Goal: Task Accomplishment & Management: Use online tool/utility

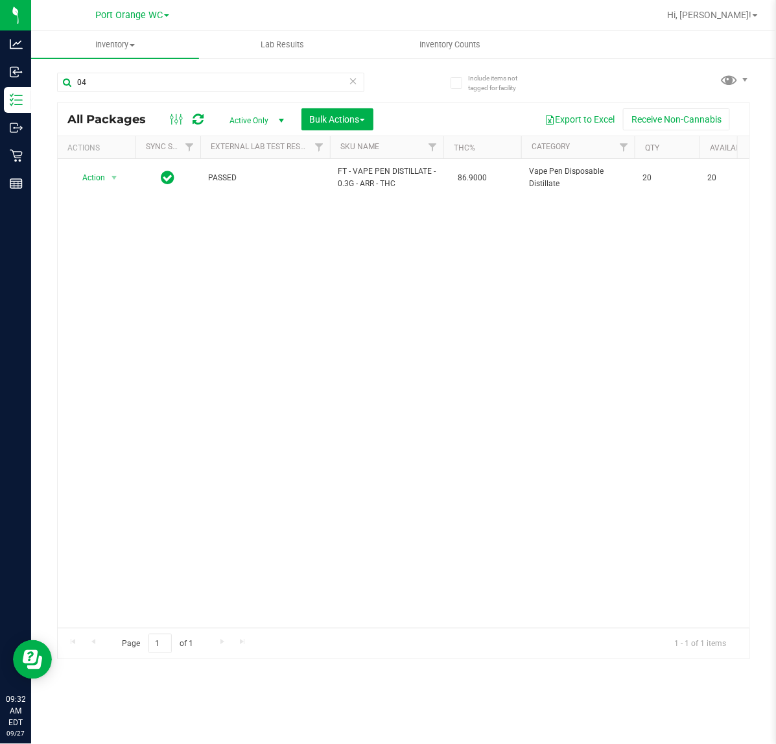
type input "0"
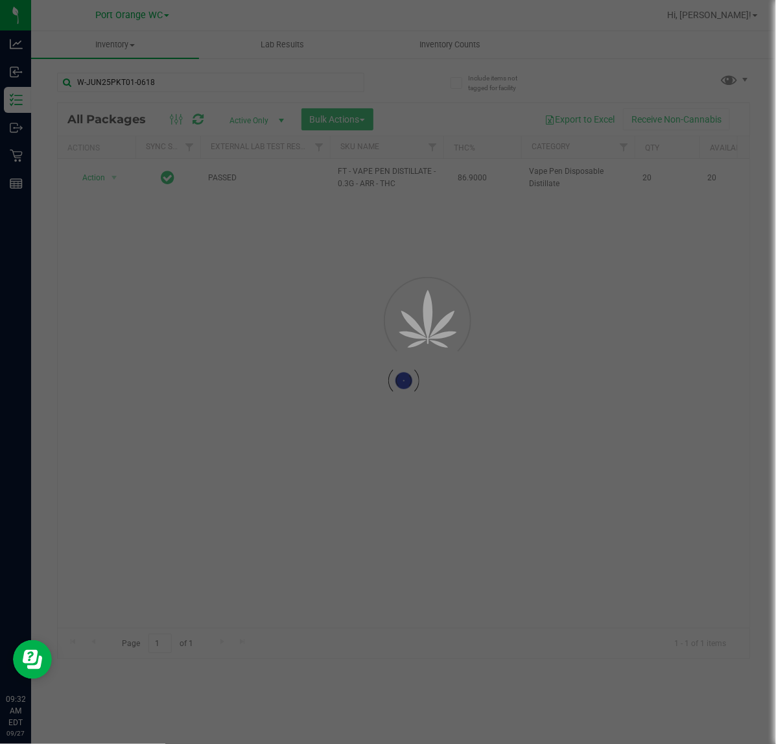
type input "W-JUN25PKT01-0618"
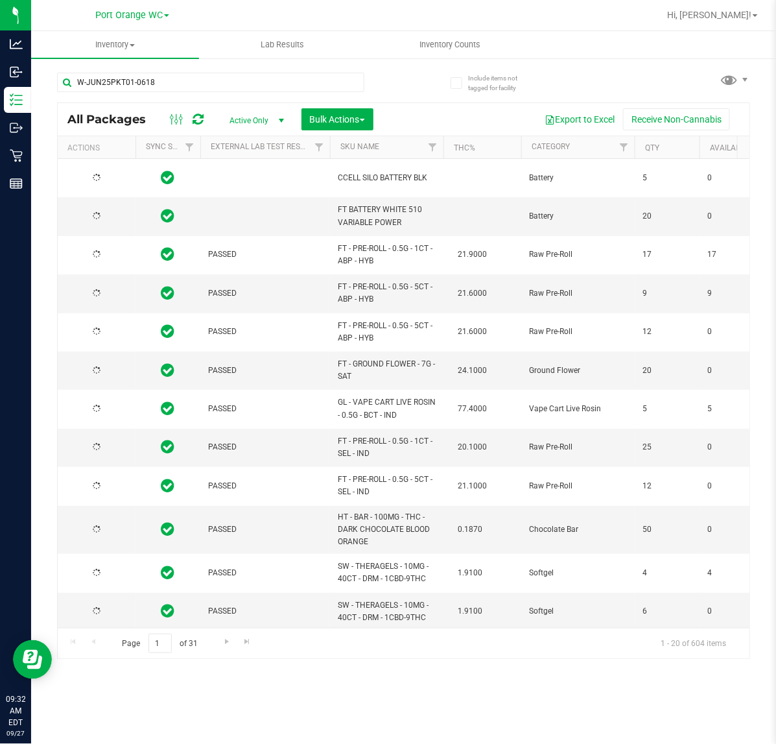
type input "[DATE]"
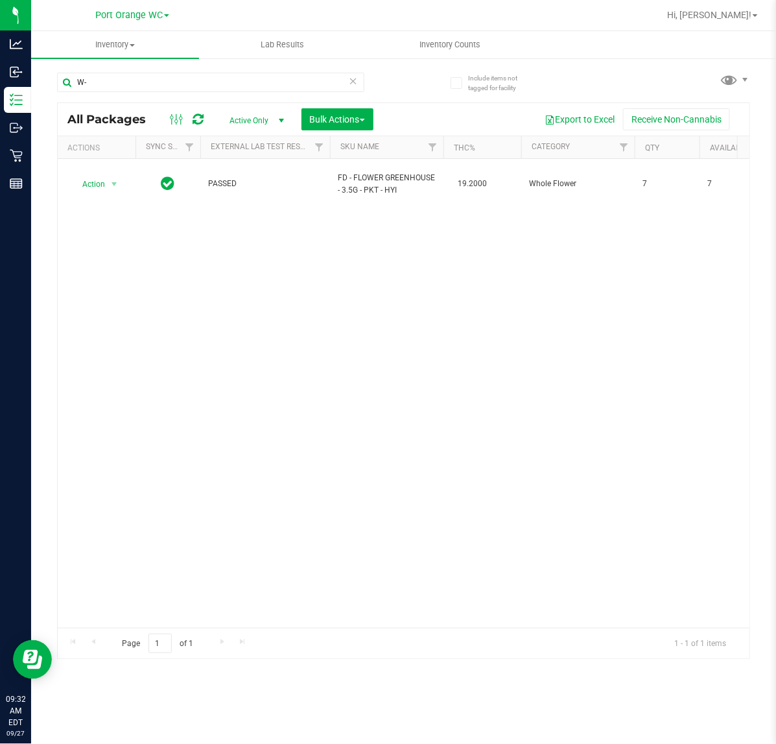
type input "W"
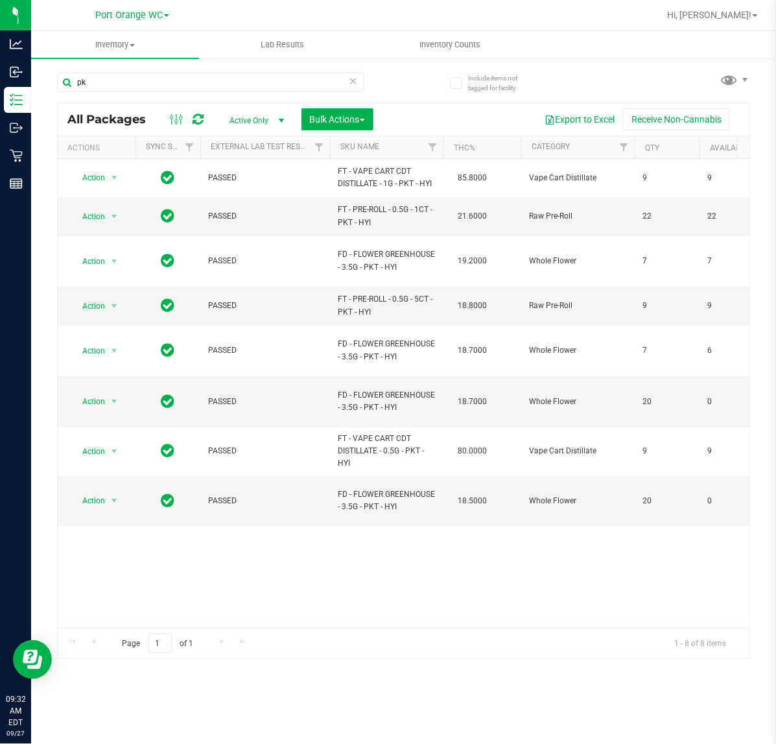
type input "p"
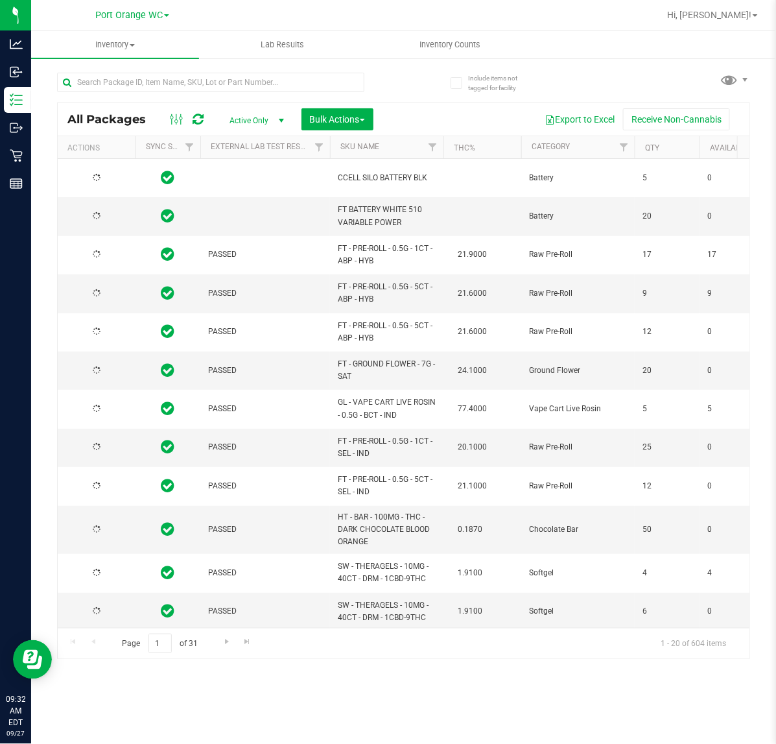
type input "[DATE]"
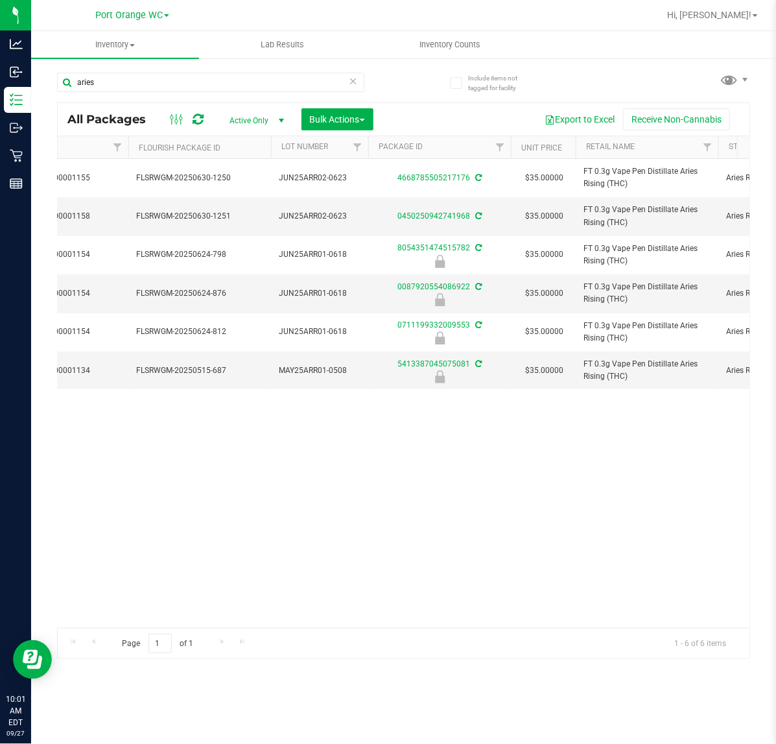
scroll to position [0, 749]
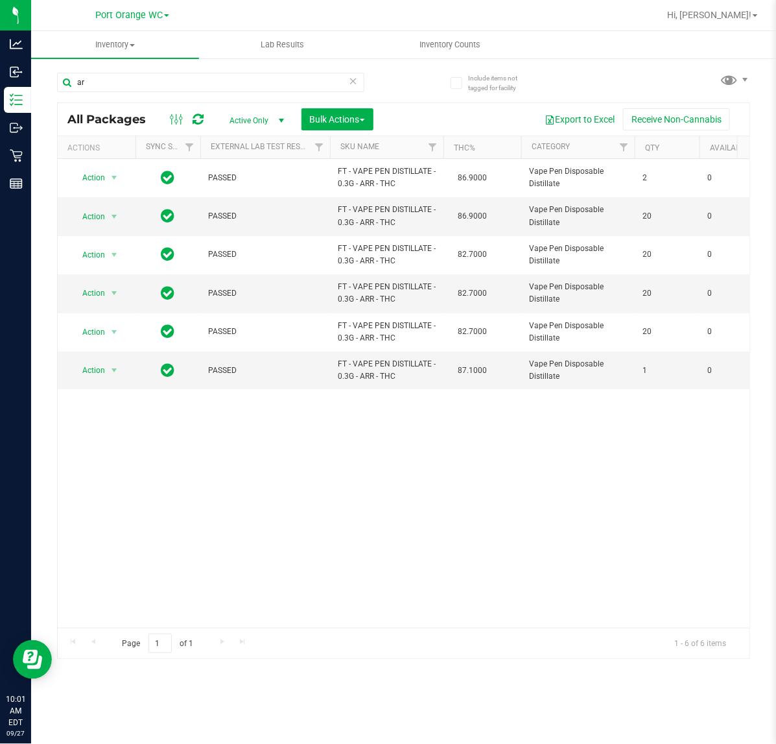
type input "a"
type input "8054351474515782"
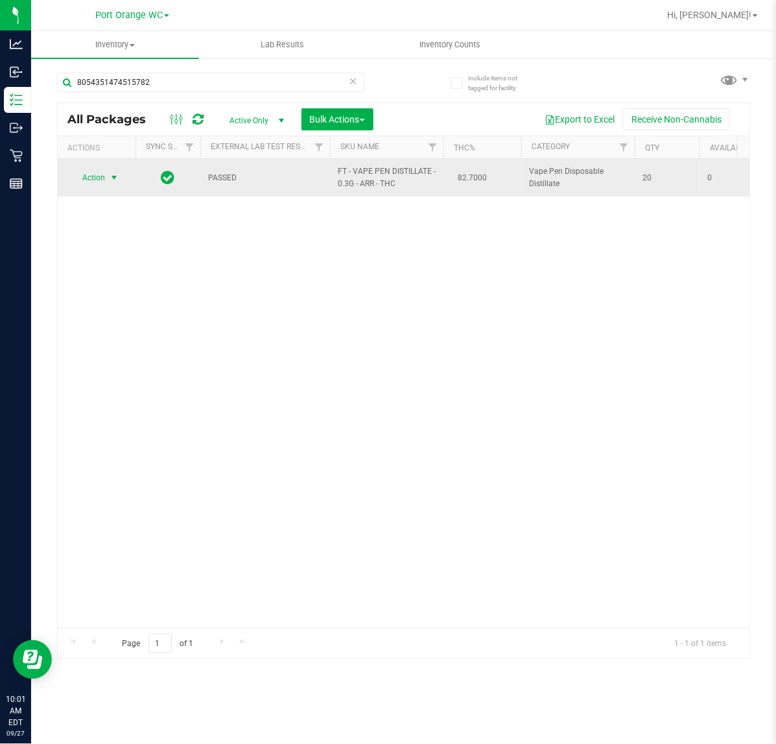
click at [114, 180] on span "select" at bounding box center [114, 177] width 10 height 10
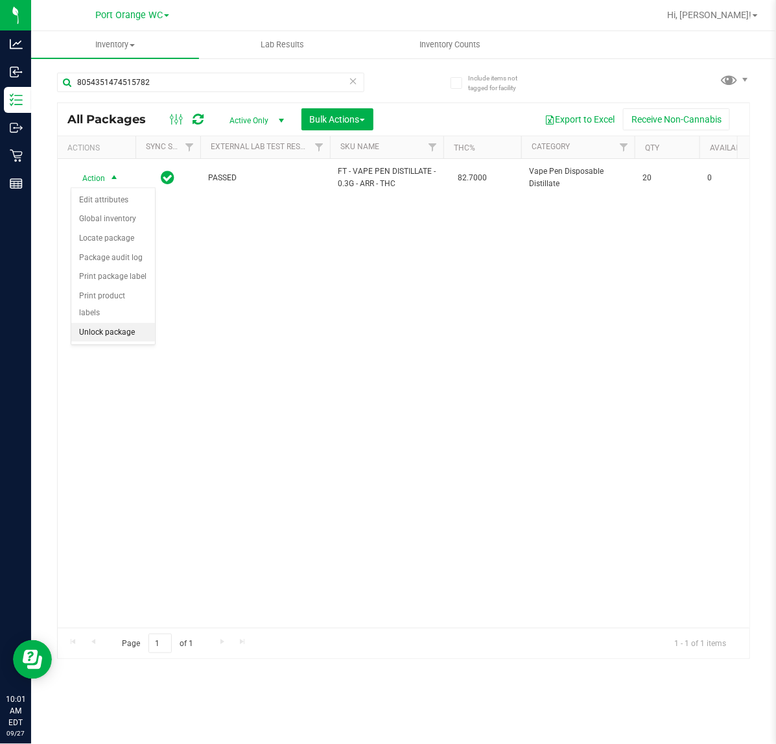
click at [125, 323] on li "Unlock package" at bounding box center [113, 332] width 84 height 19
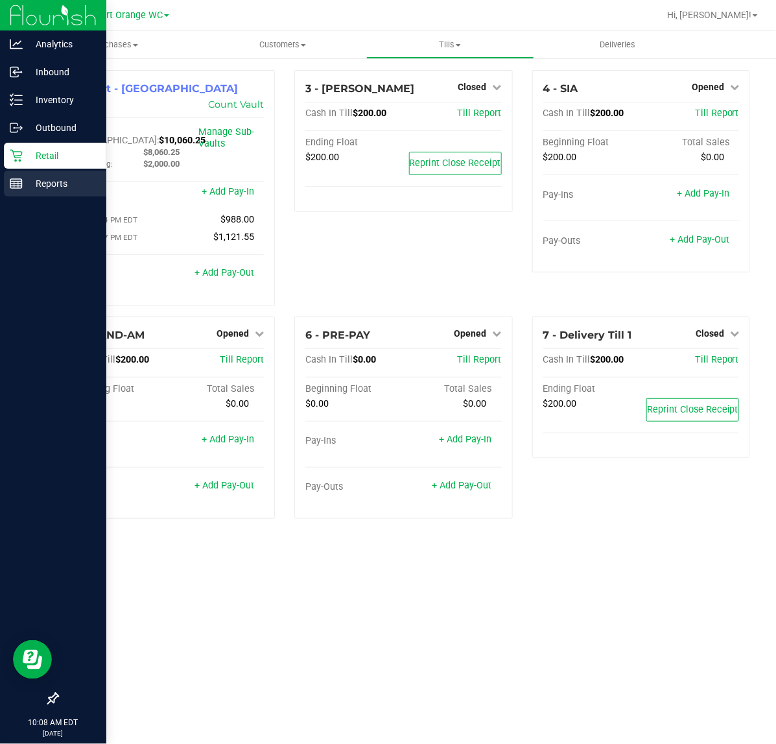
click at [18, 191] on div "Reports" at bounding box center [55, 183] width 102 height 26
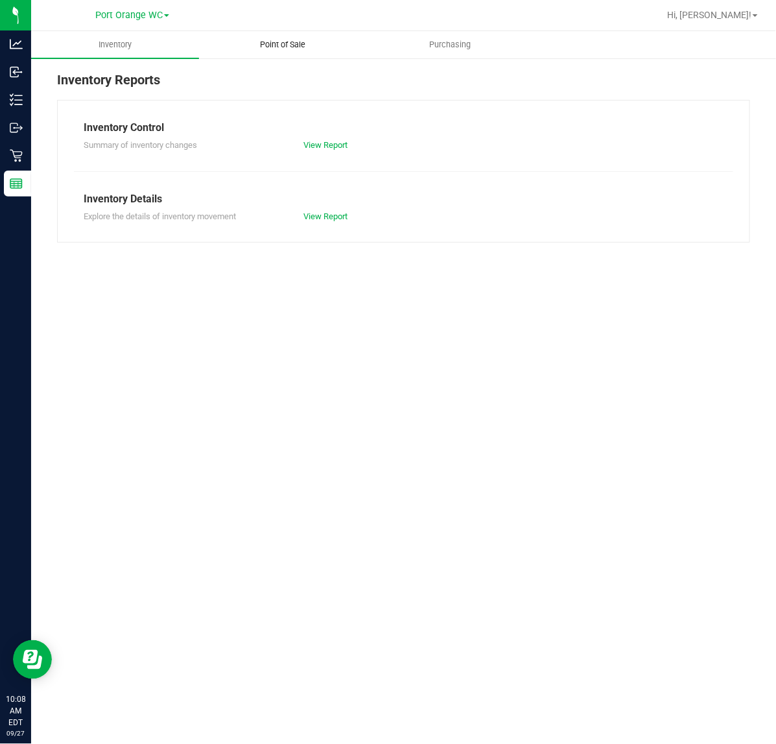
click at [287, 54] on uib-tab-heading "Point of Sale" at bounding box center [283, 45] width 167 height 26
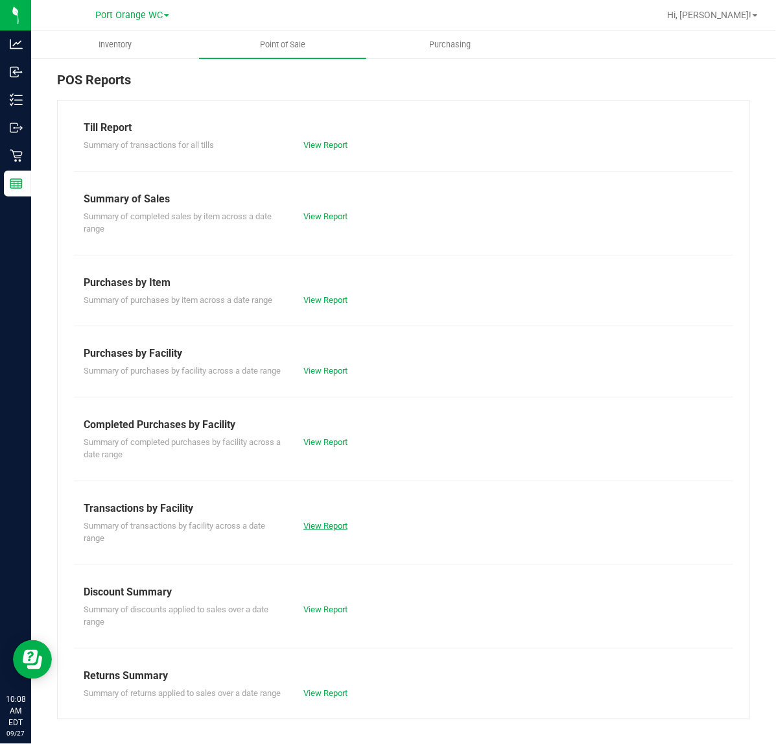
click at [313, 530] on link "View Report" at bounding box center [325, 526] width 44 height 10
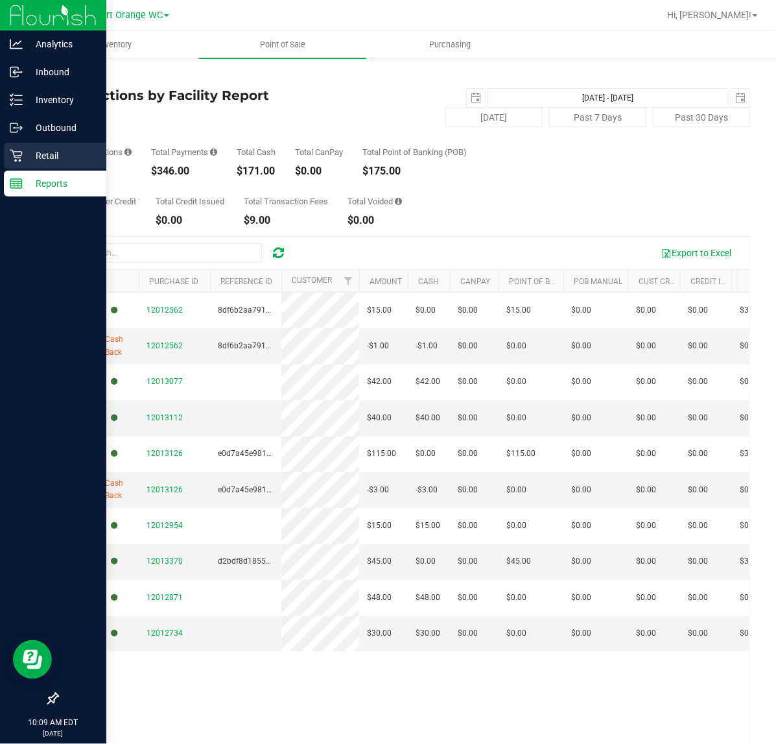
click at [36, 157] on p "Retail" at bounding box center [62, 156] width 78 height 16
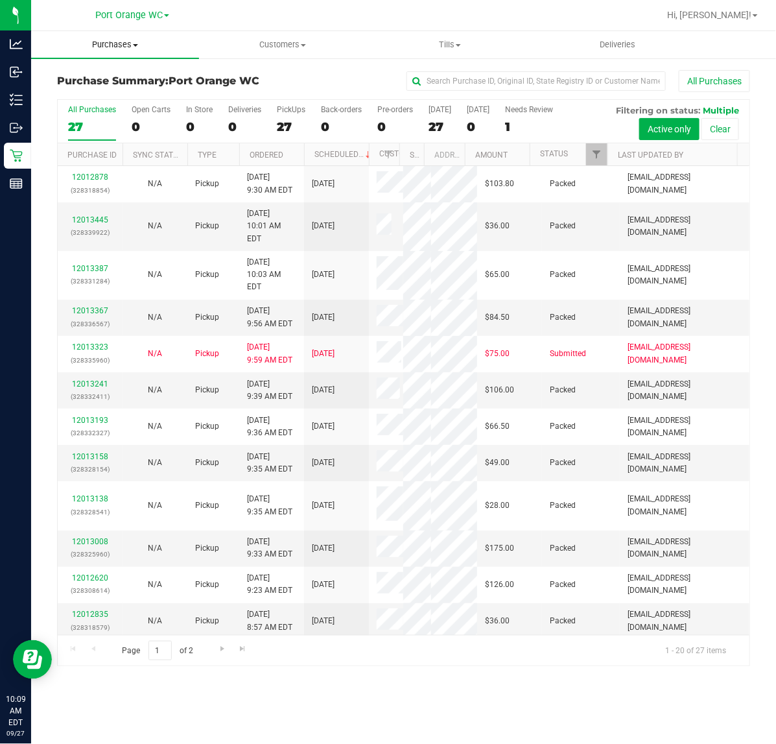
click at [115, 45] on span "Purchases" at bounding box center [115, 45] width 168 height 12
click at [101, 92] on span "Fulfillment" at bounding box center [71, 93] width 80 height 11
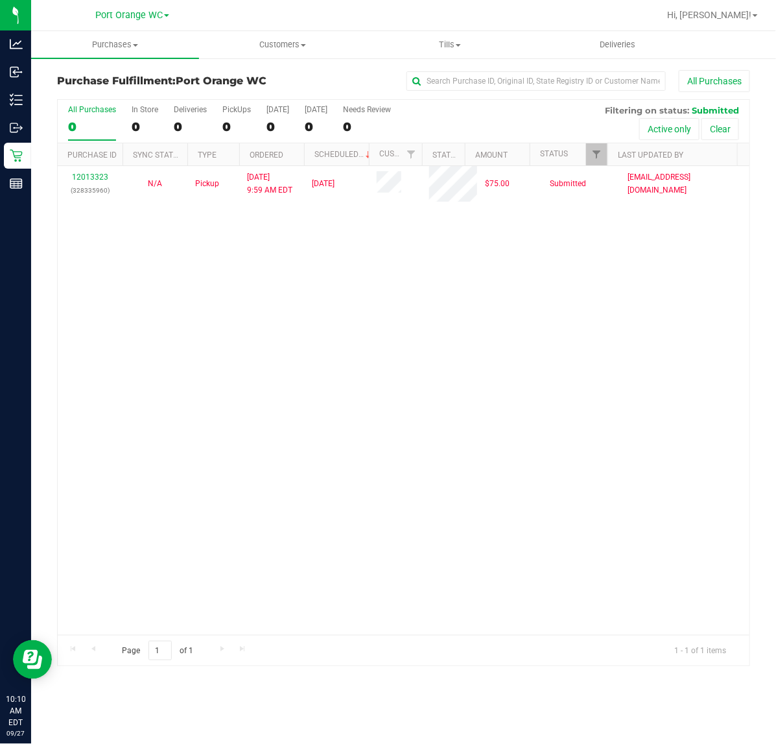
click at [305, 287] on div "12013323 (328335960) N/A Pickup 9/27/2025 9:59 AM EDT 9/27/2025 $75.00 Submitte…" at bounding box center [404, 400] width 692 height 469
